Goal: Information Seeking & Learning: Learn about a topic

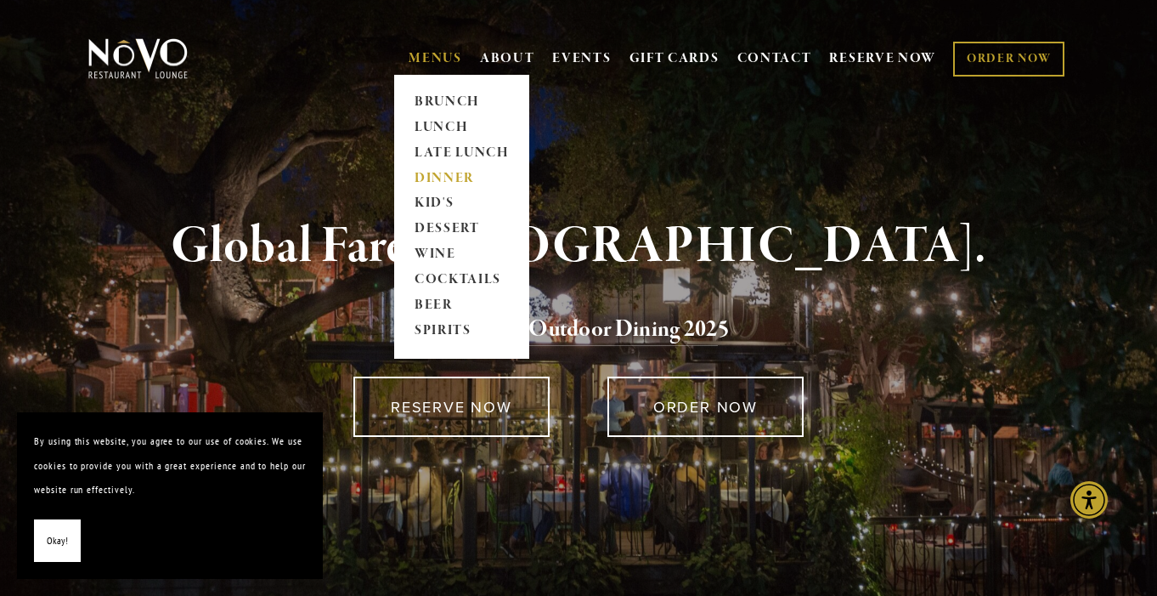
click at [438, 171] on link "DINNER" at bounding box center [462, 178] width 106 height 25
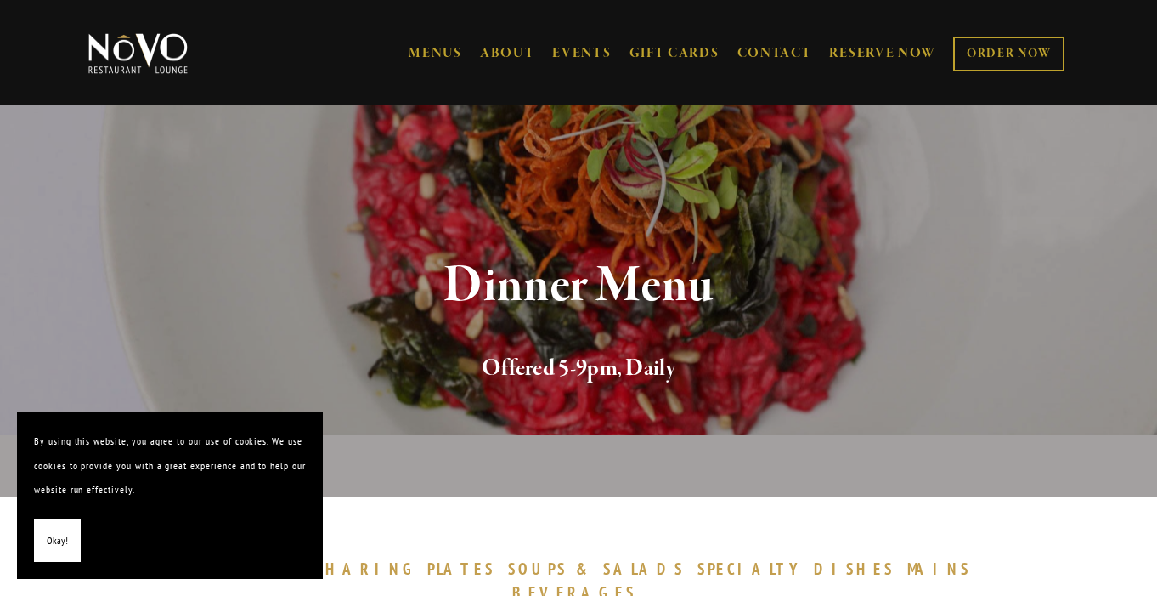
scroll to position [64, 0]
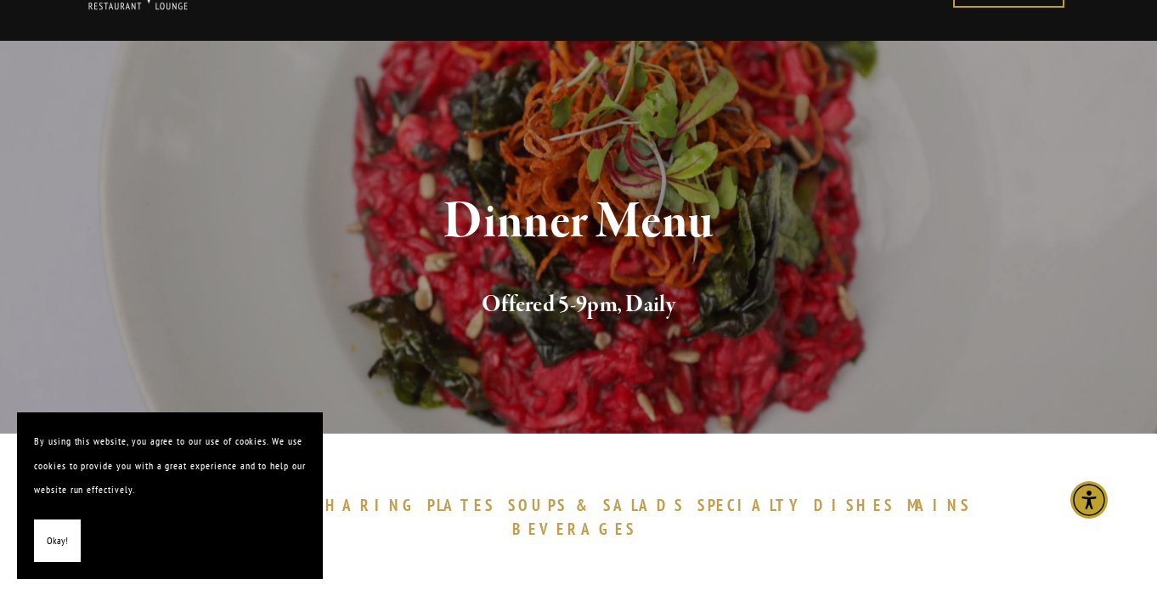
click at [1031, 308] on h2 "Offered 5-9pm, Daily" at bounding box center [579, 305] width 928 height 36
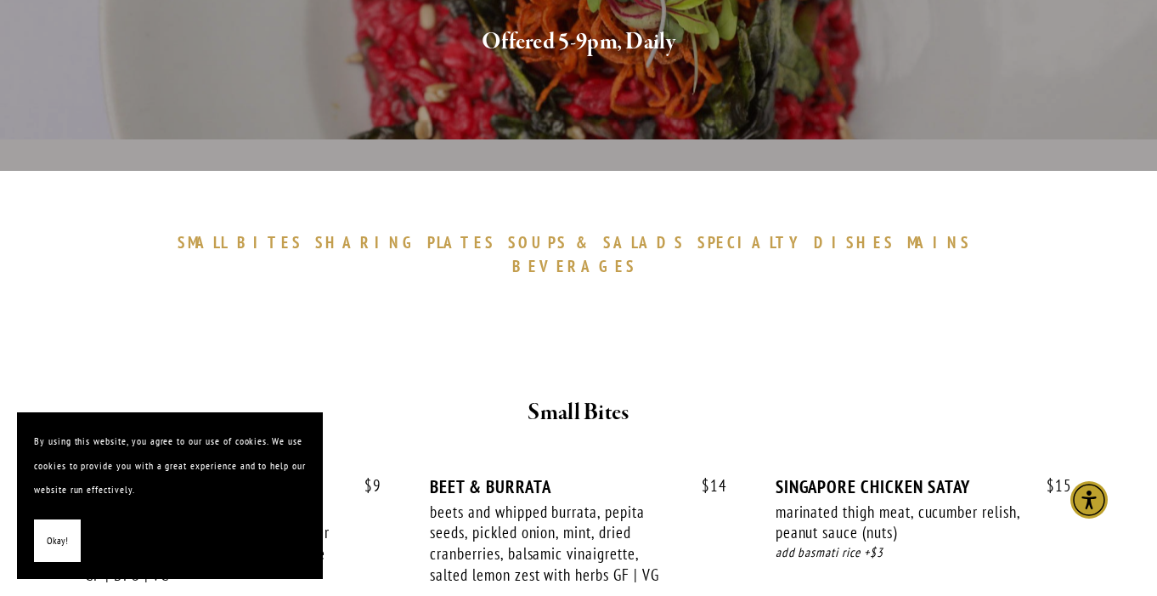
scroll to position [396, 0]
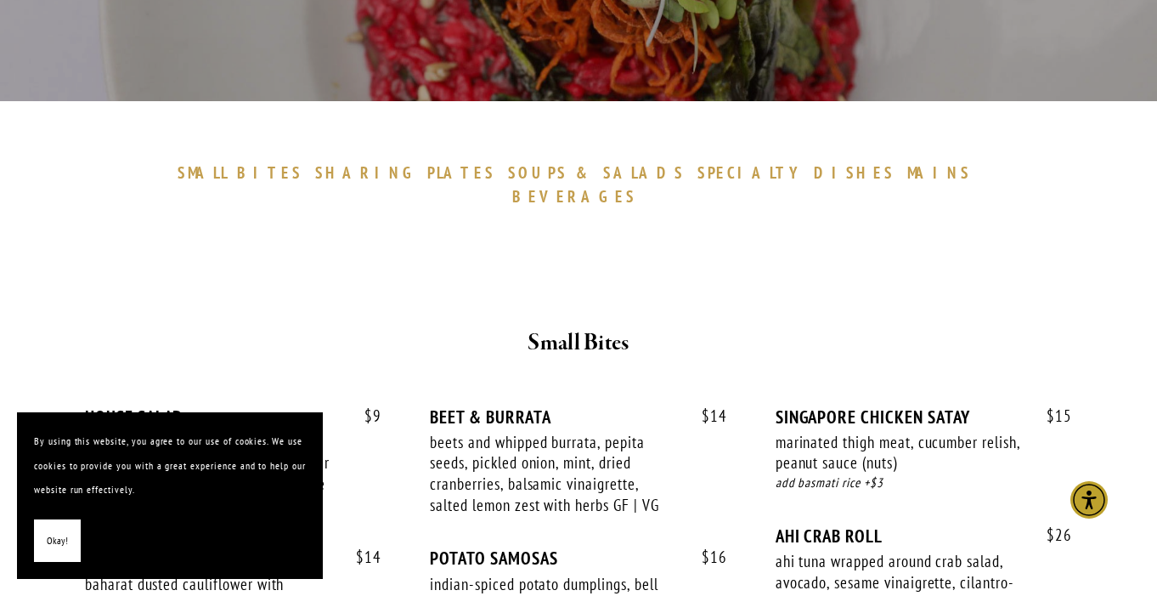
click at [698, 168] on span "SPECIALTY" at bounding box center [752, 172] width 109 height 20
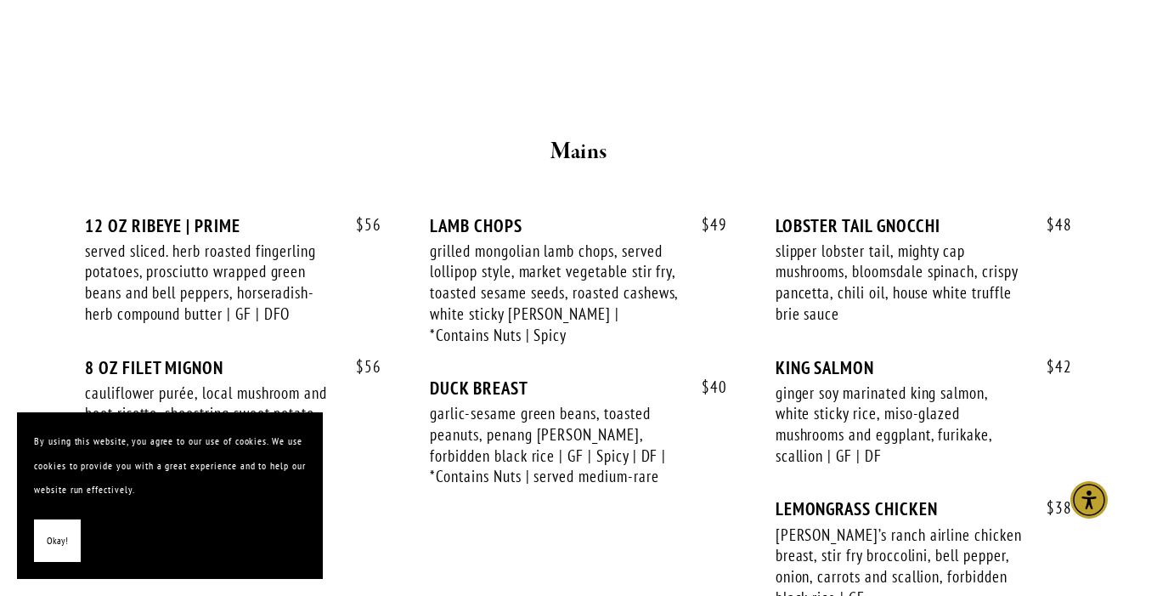
scroll to position [2871, 0]
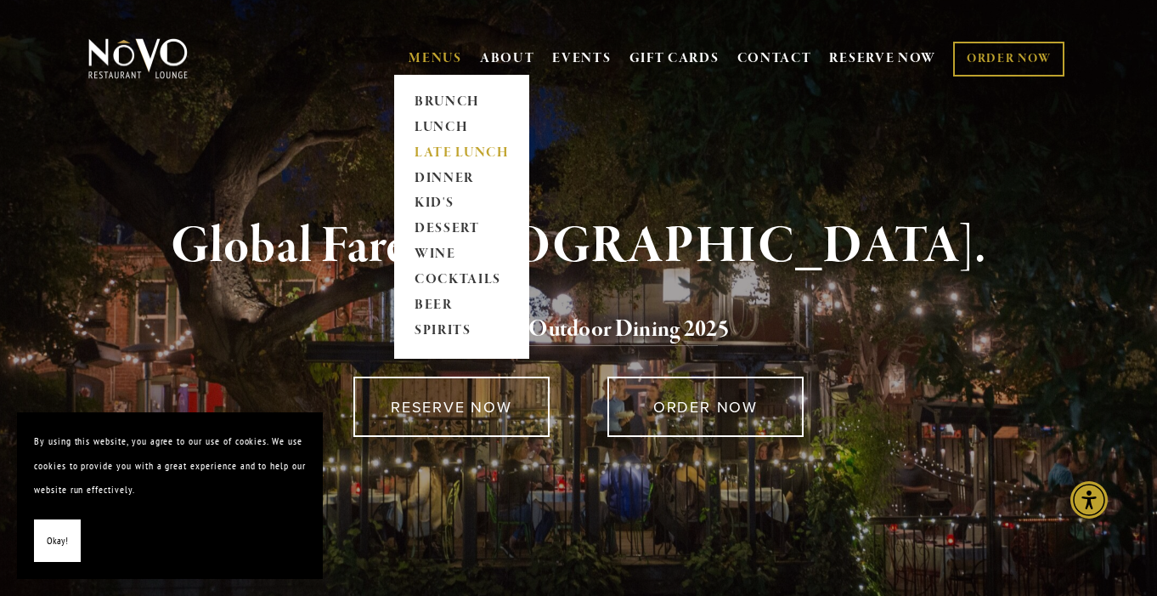
click at [436, 145] on link "LATE LUNCH" at bounding box center [462, 152] width 106 height 25
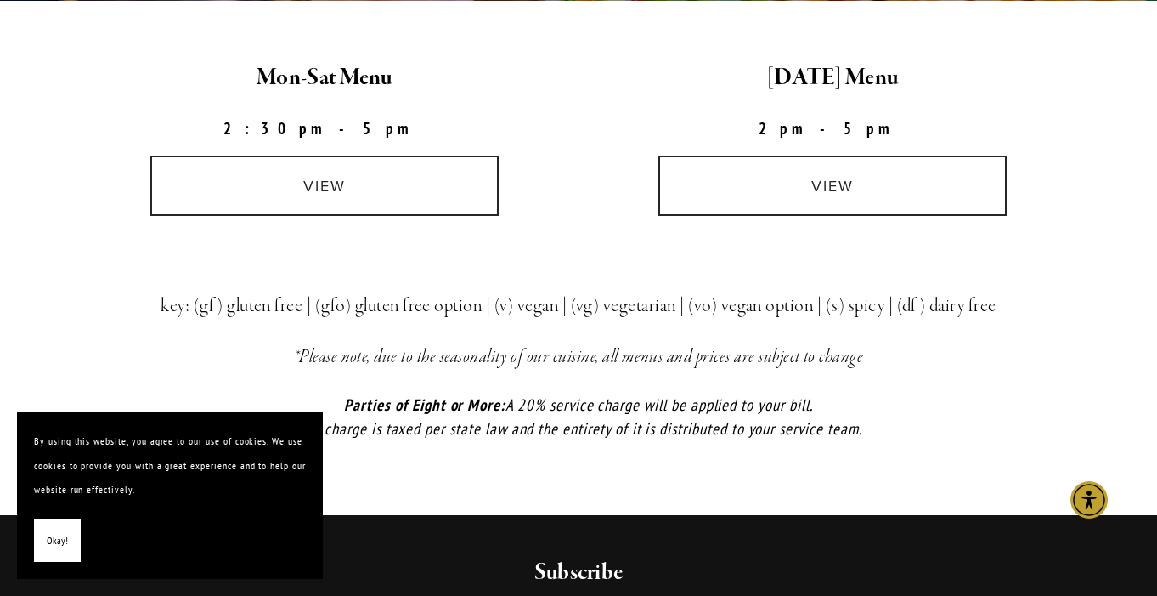
scroll to position [497, 0]
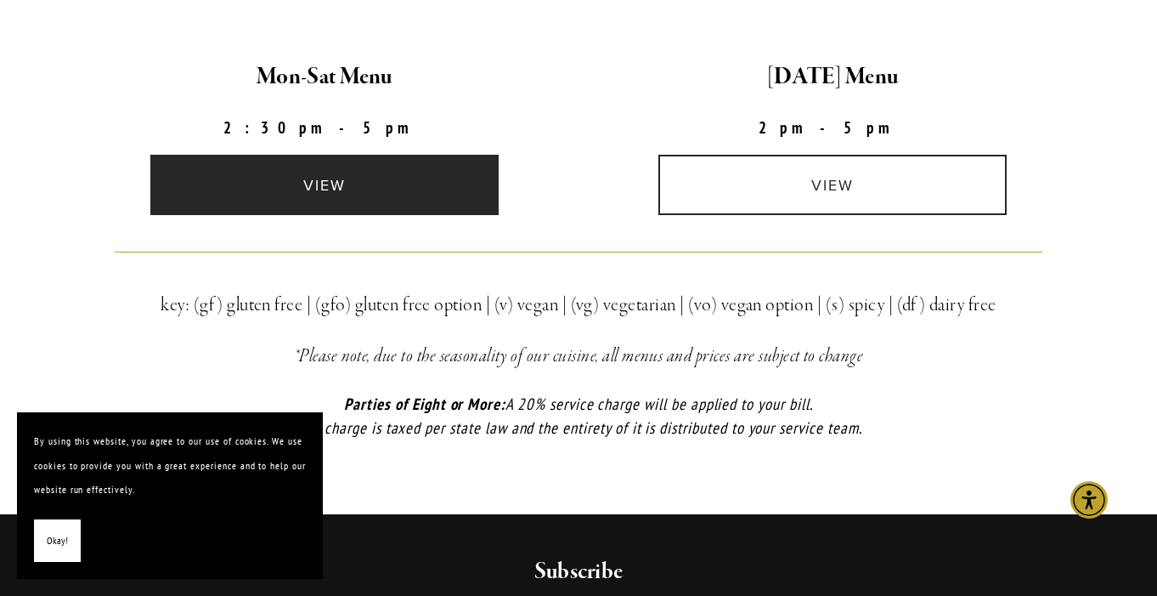
click at [345, 184] on link "view" at bounding box center [324, 185] width 348 height 60
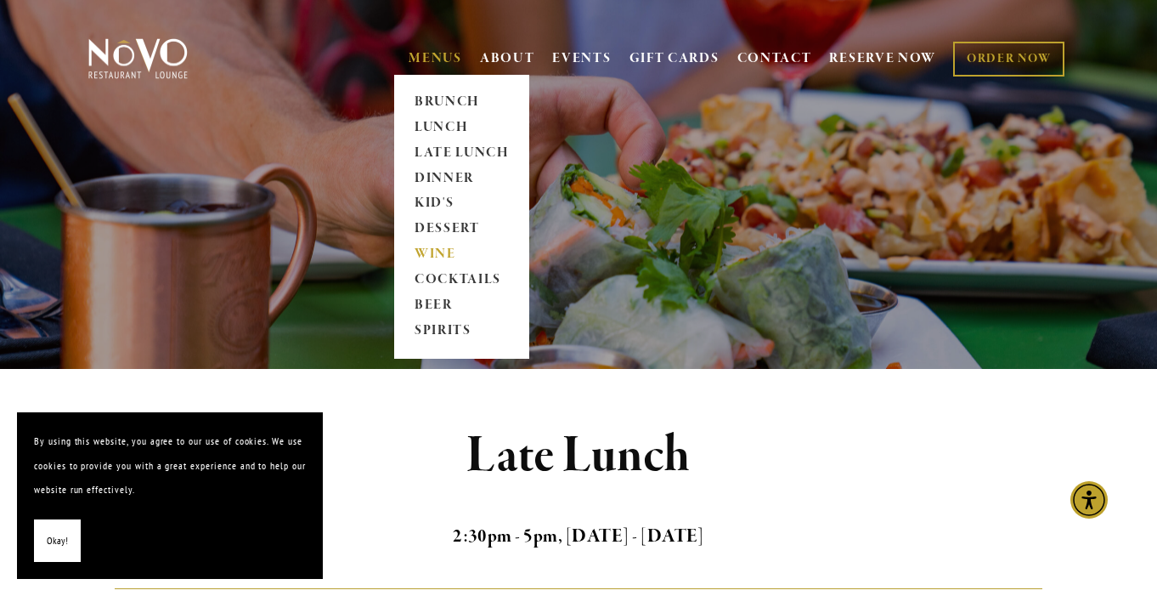
click at [436, 251] on link "WINE" at bounding box center [462, 254] width 106 height 25
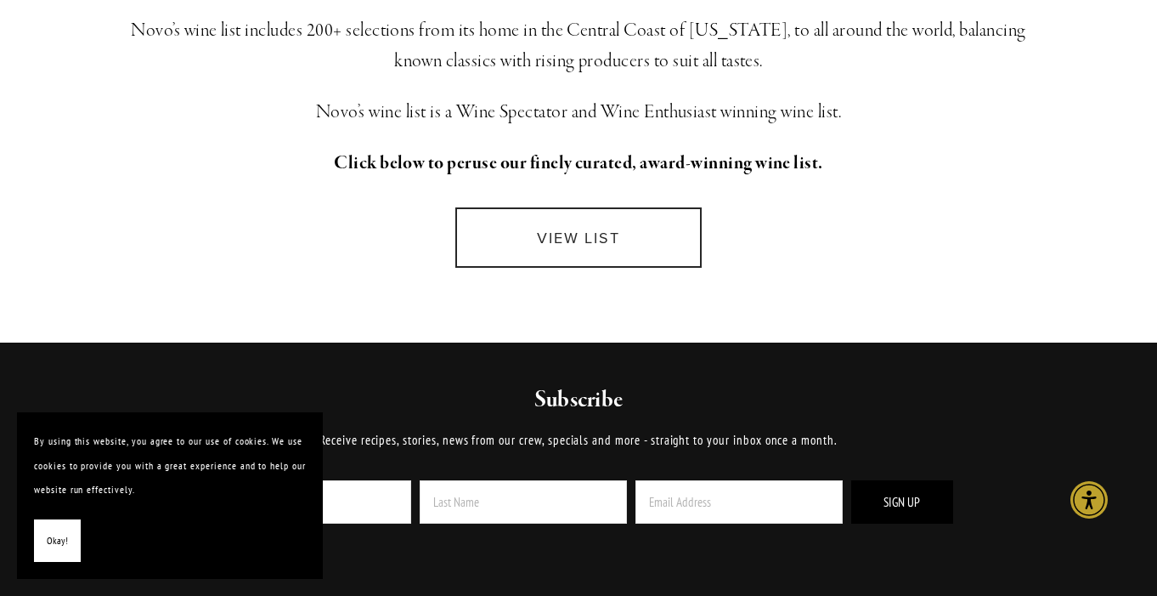
scroll to position [469, 0]
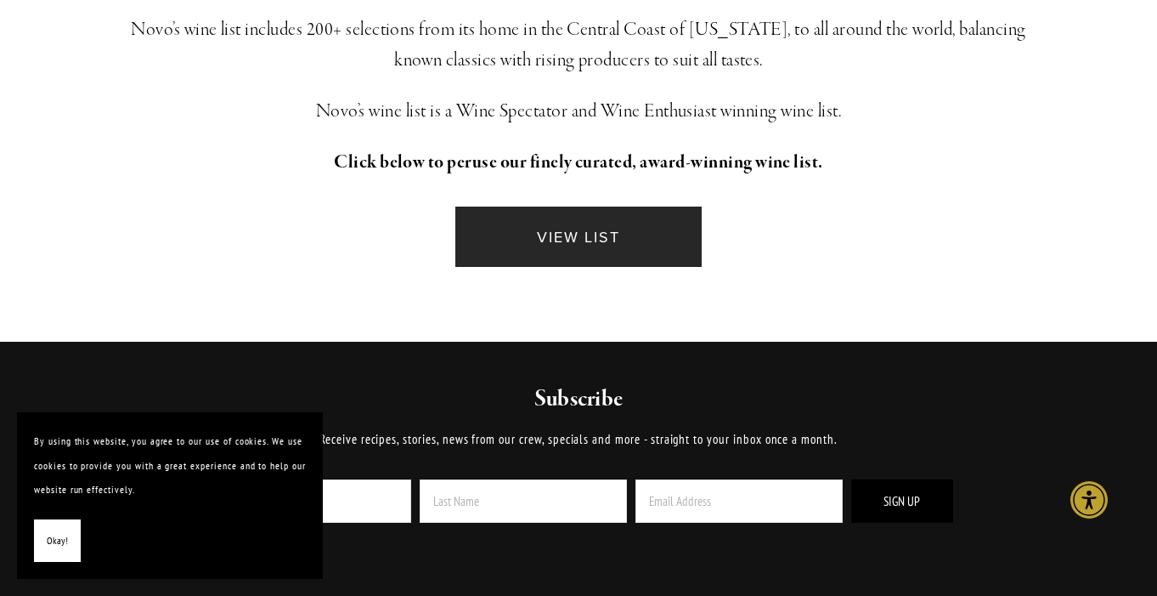
click at [525, 246] on link "VIEW LIST" at bounding box center [578, 236] width 247 height 60
